Goal: Check status: Check status

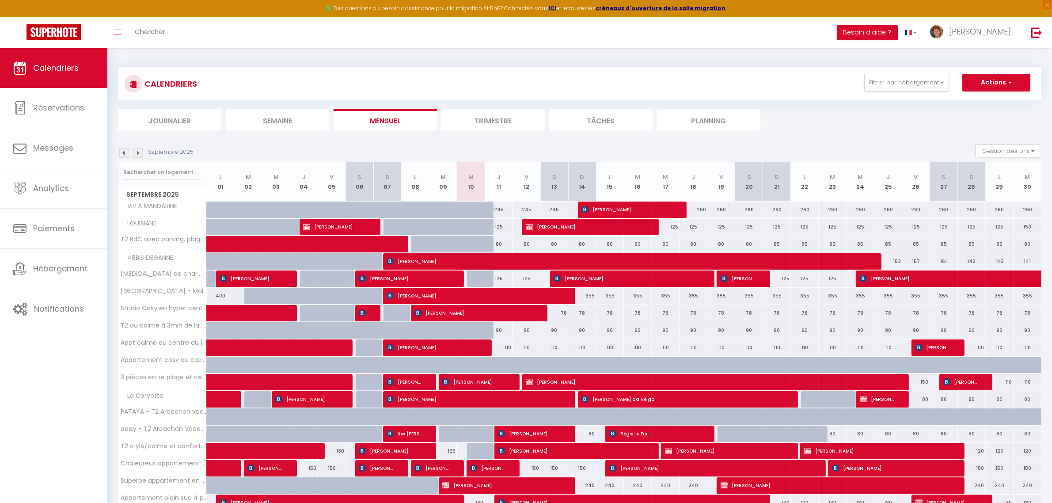
click at [712, 120] on li "Planning" at bounding box center [708, 120] width 103 height 22
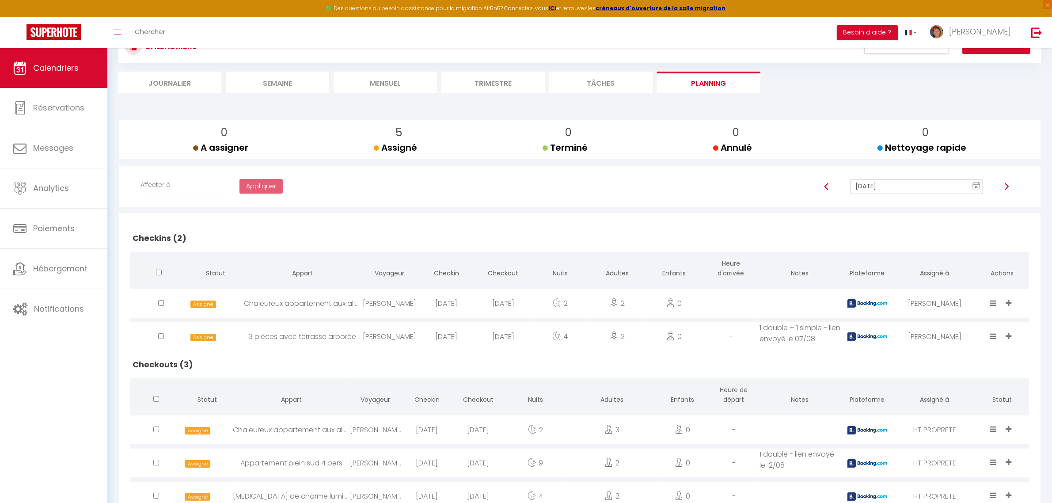
scroll to position [73, 0]
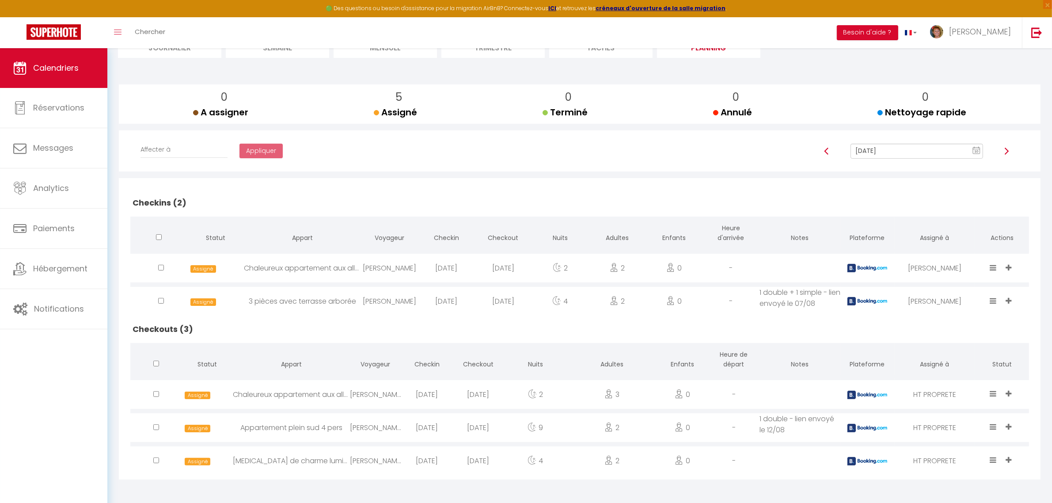
click at [994, 392] on icon at bounding box center [994, 394] width 7 height 8
click at [949, 347] on li "Terminé" at bounding box center [967, 346] width 70 height 17
click at [994, 421] on div "Assigné Terminé Nettoyage rapide" at bounding box center [994, 427] width 15 height 29
click at [994, 427] on icon at bounding box center [994, 427] width 7 height 8
click at [942, 373] on li "Terminé" at bounding box center [967, 379] width 70 height 17
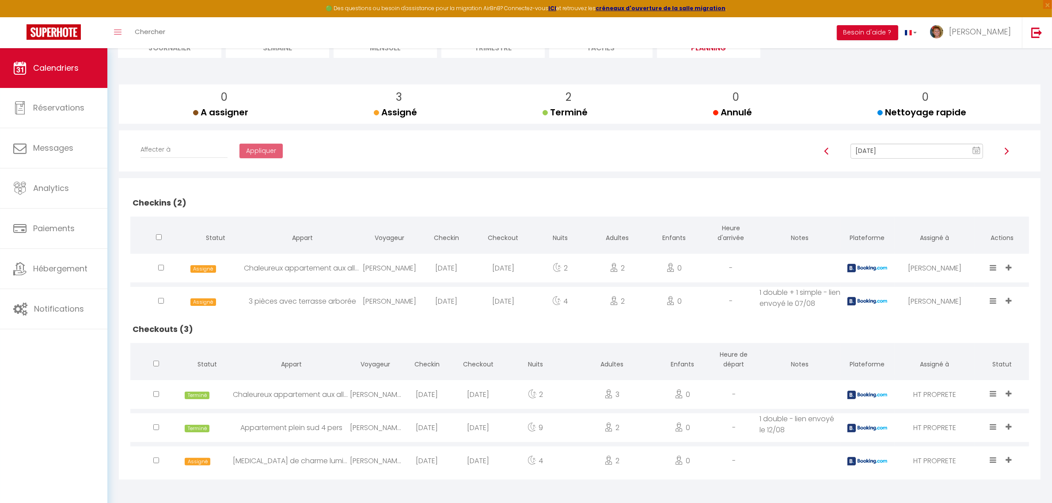
click at [995, 458] on icon at bounding box center [994, 460] width 7 height 8
click at [947, 412] on li "Terminé" at bounding box center [967, 412] width 70 height 17
